Goal: Task Accomplishment & Management: Use online tool/utility

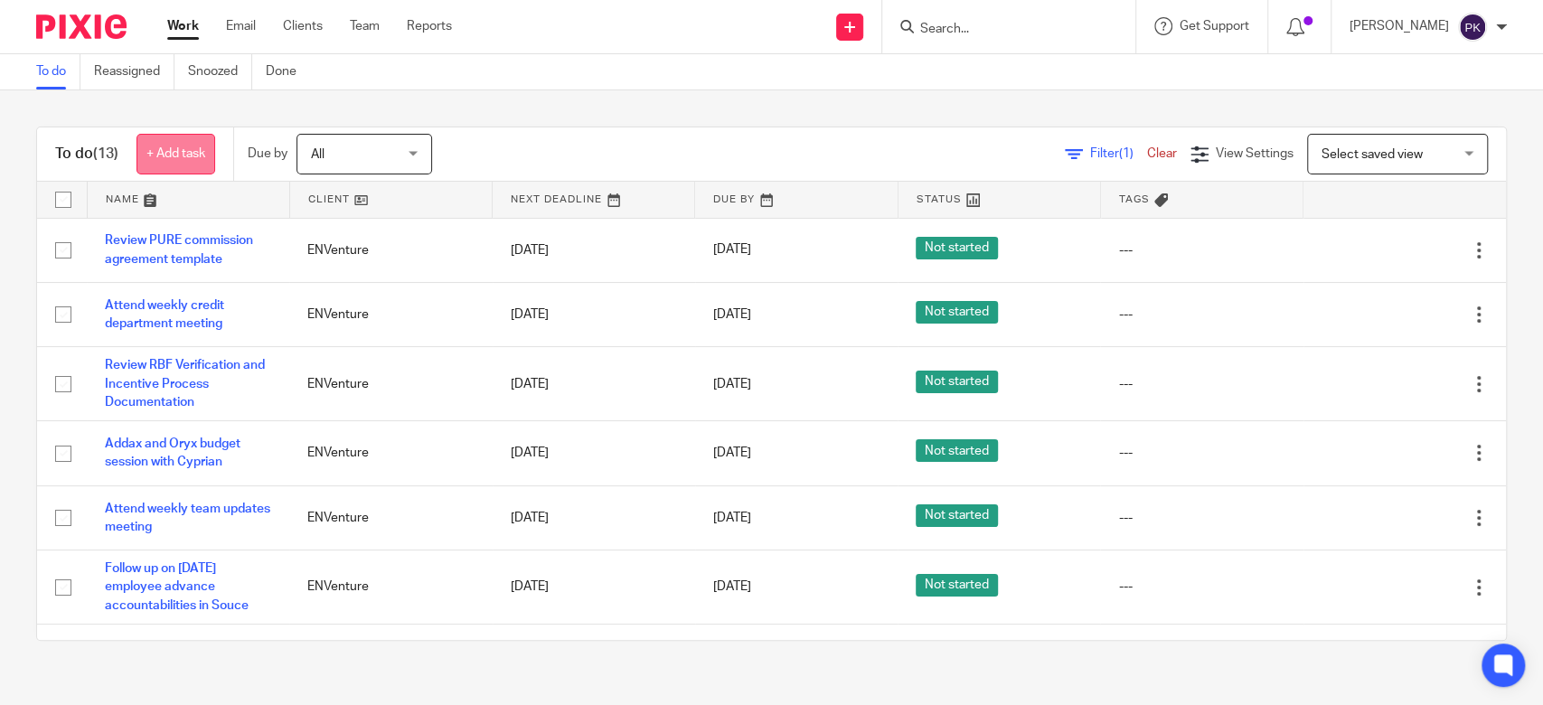
click at [162, 155] on link "+ Add task" at bounding box center [175, 154] width 79 height 41
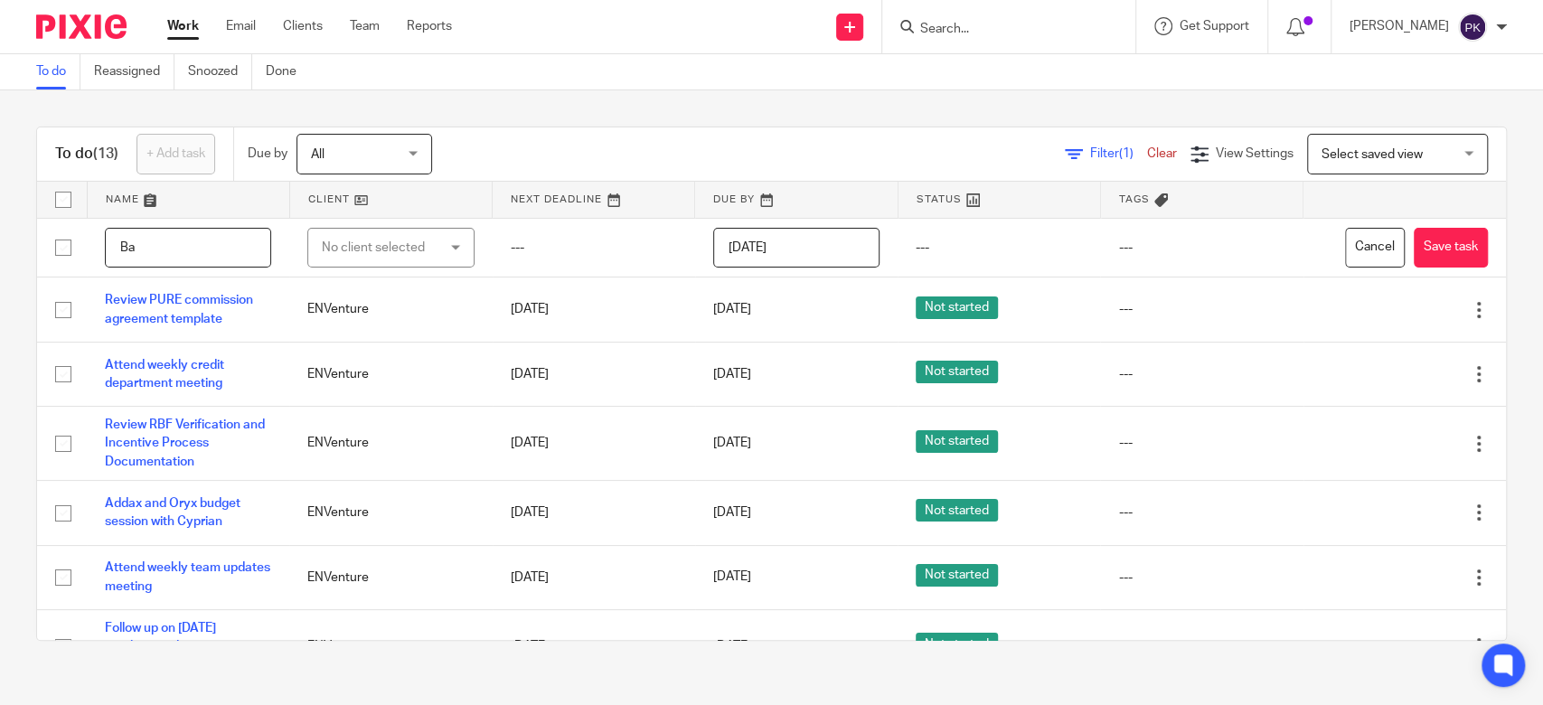
type input "B"
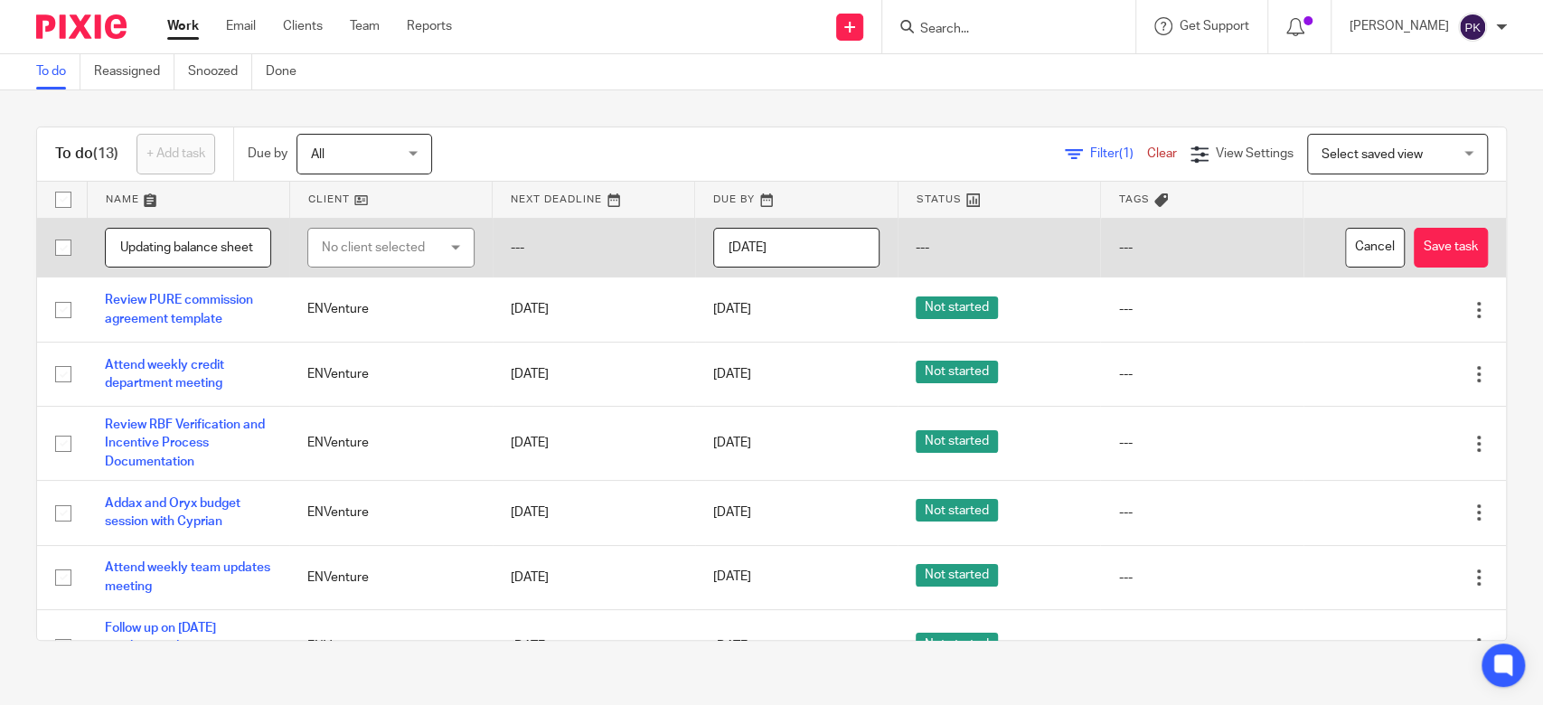
click at [239, 253] on input "Updating balance sheet" at bounding box center [188, 248] width 166 height 41
type input "Updating balance sheet"
click at [400, 241] on div "No client selected" at bounding box center [382, 248] width 121 height 38
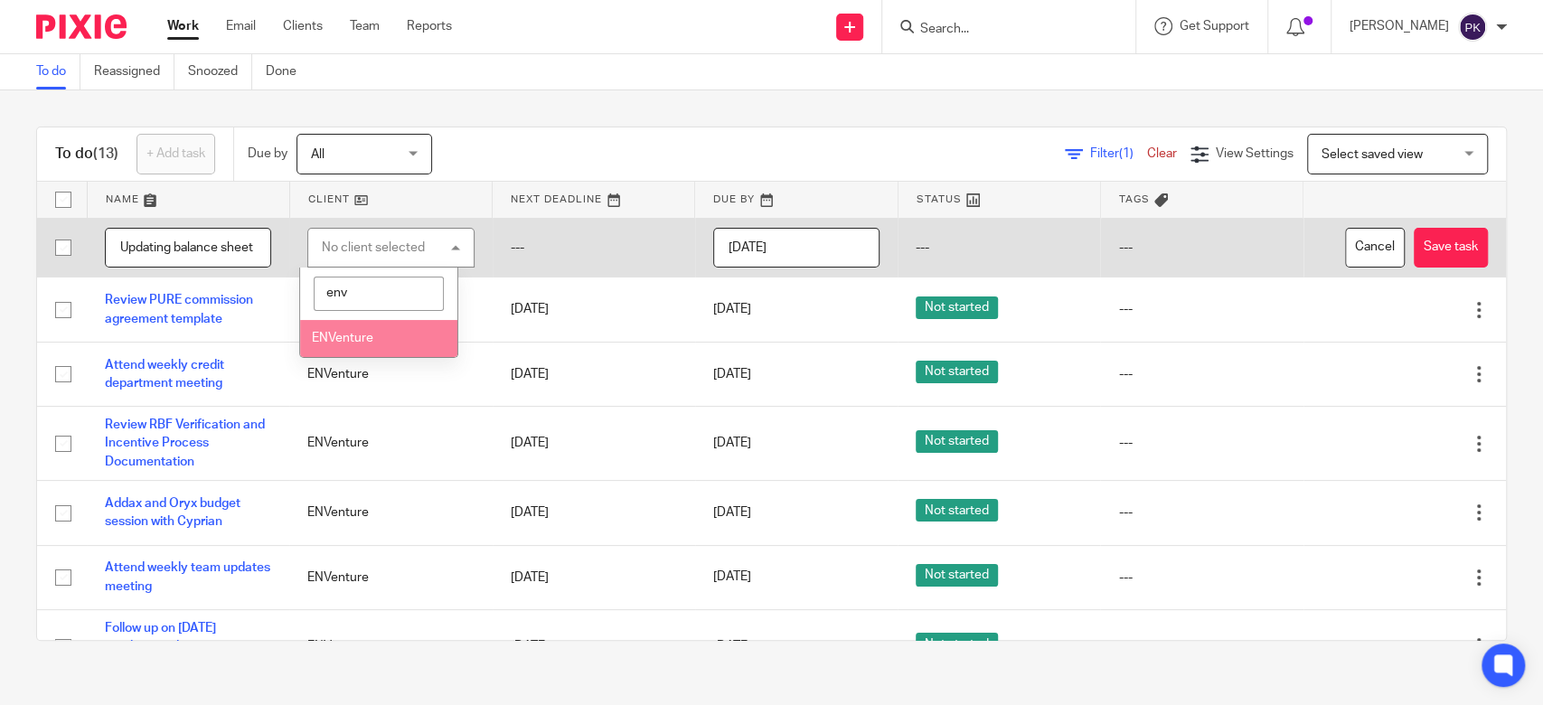
type input "env"
click at [380, 344] on li "ENVenture" at bounding box center [378, 338] width 157 height 37
click at [228, 255] on input "Updating balance sheet" at bounding box center [188, 248] width 166 height 41
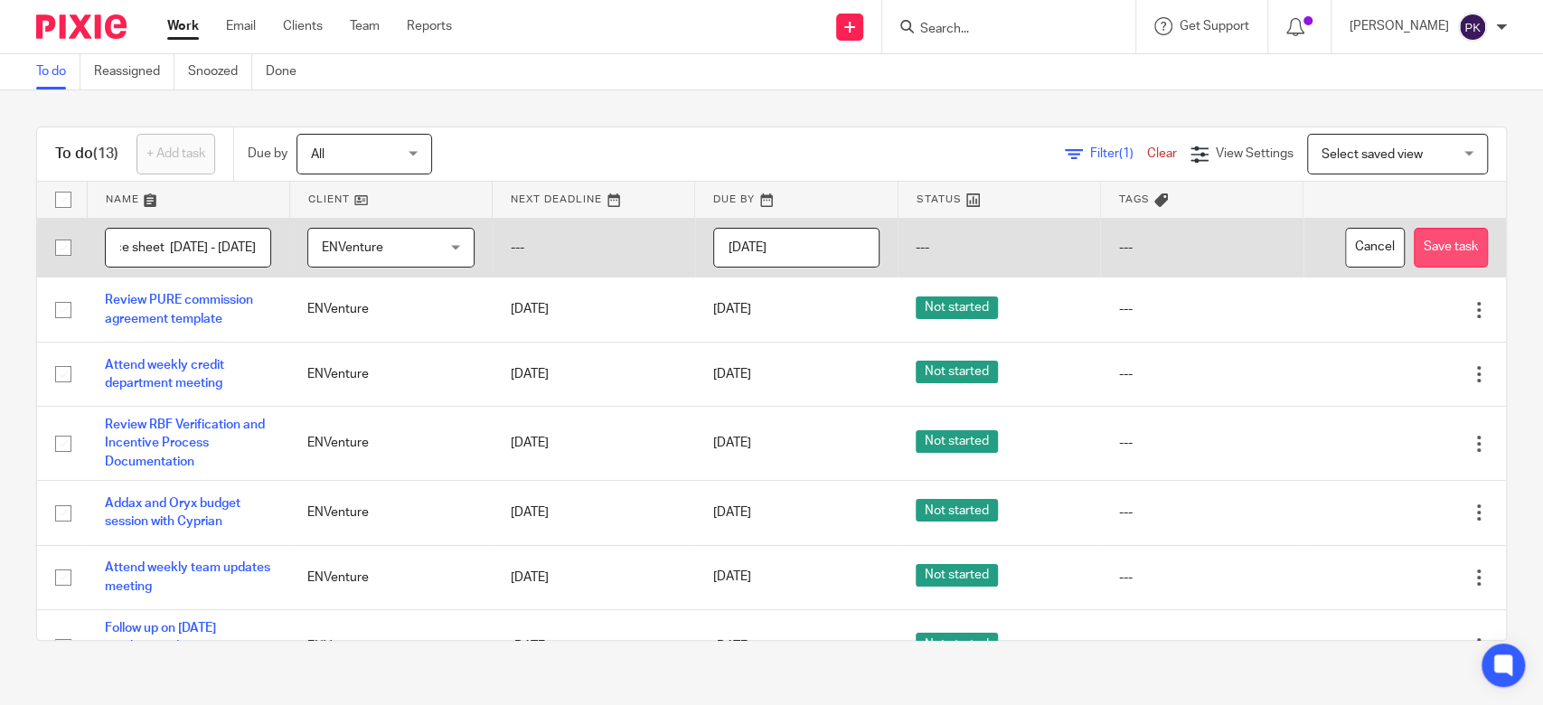
type input "Updating balance sheet [DATE] - [DATE]"
click at [1414, 260] on button "Save task" at bounding box center [1451, 248] width 74 height 41
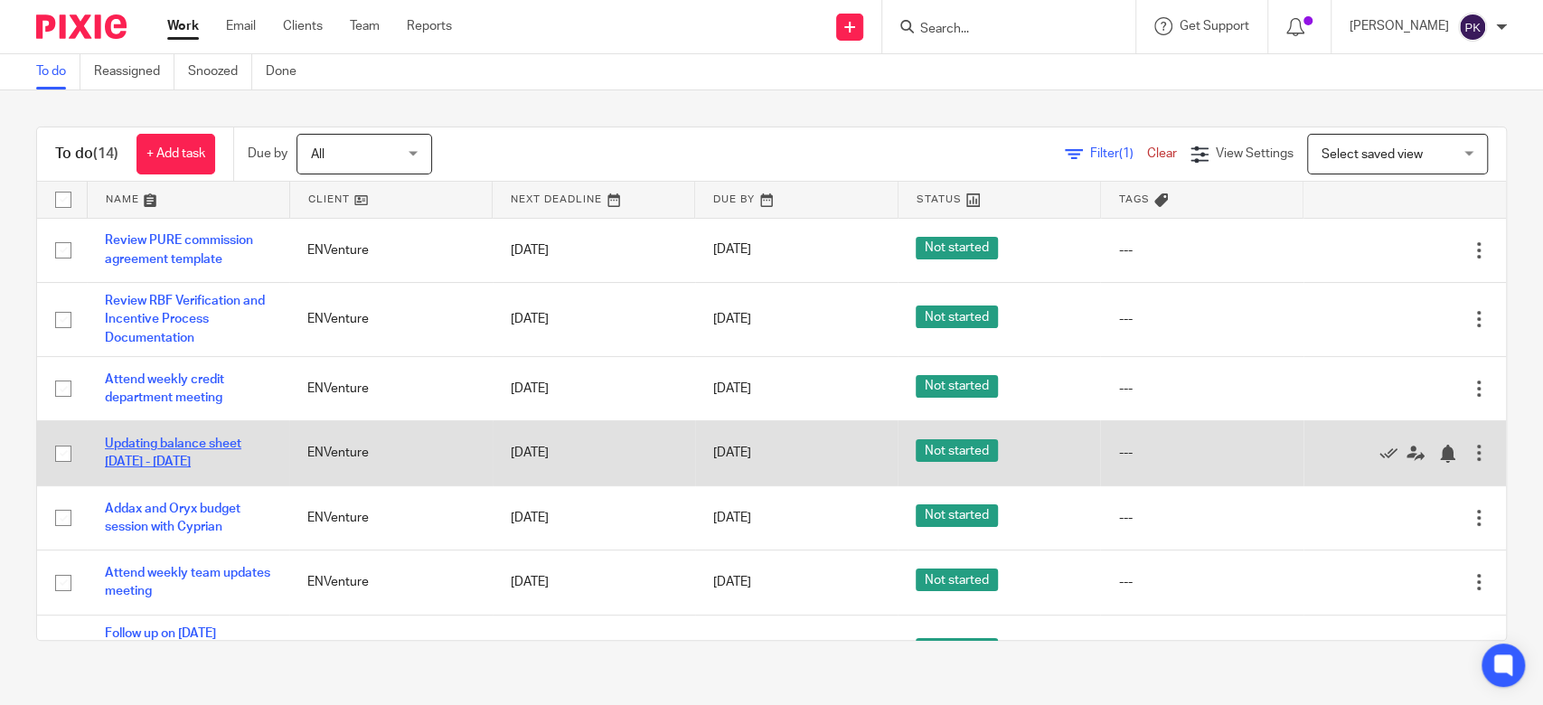
click at [167, 443] on link "Updating balance sheet [DATE] - [DATE]" at bounding box center [173, 453] width 136 height 31
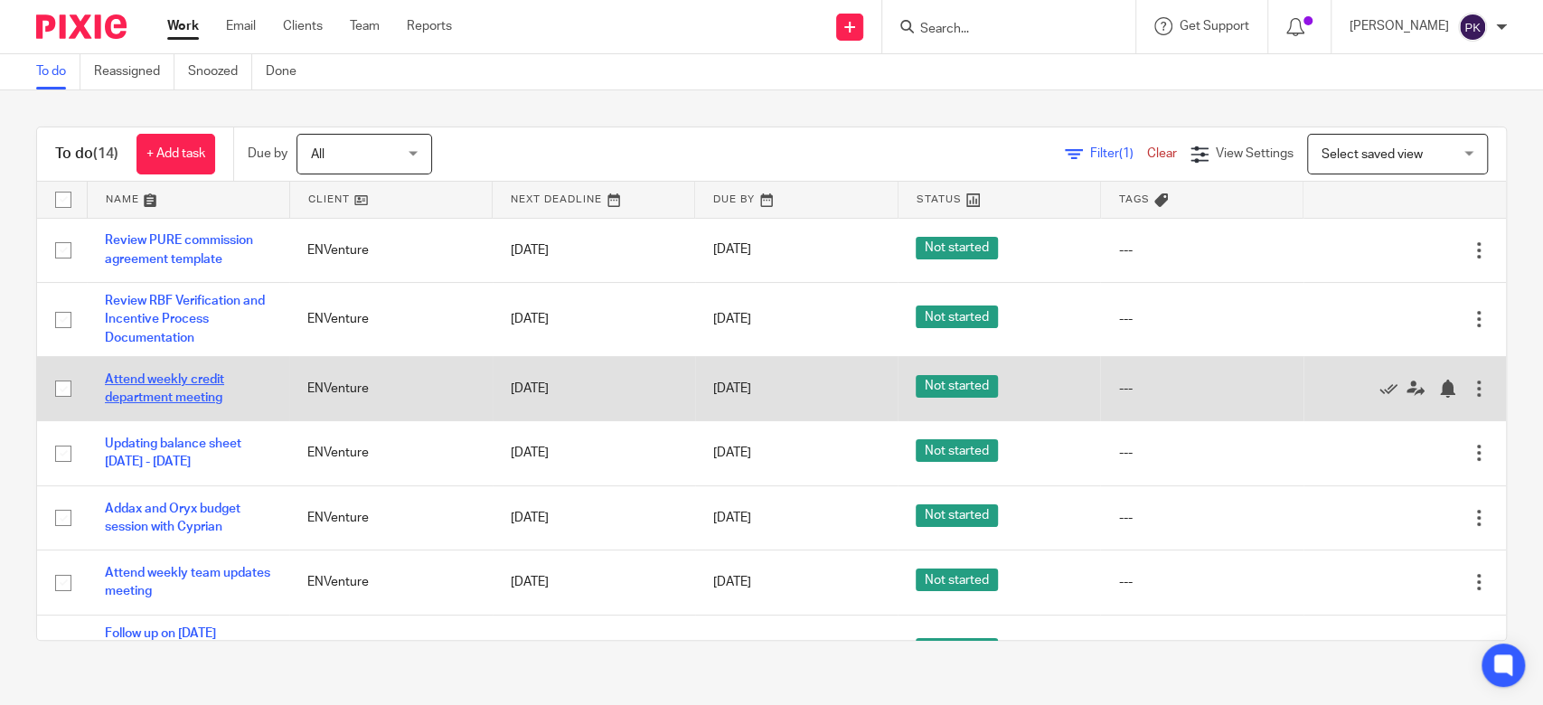
click at [190, 375] on link "Attend weekly credit department meeting" at bounding box center [164, 388] width 119 height 31
